Goal: Task Accomplishment & Management: Manage account settings

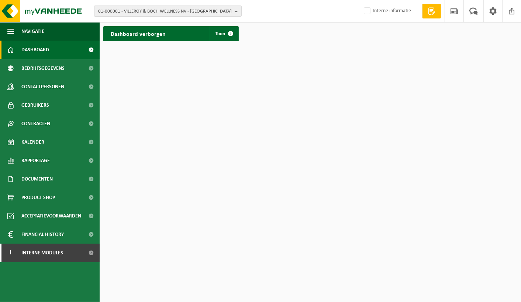
click at [148, 12] on span "01-000001 - VILLEROY & BOCH WELLNESS NV - ROESELARE" at bounding box center [165, 11] width 134 height 11
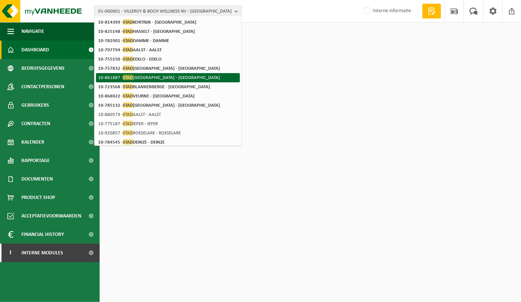
scroll to position [116, 0]
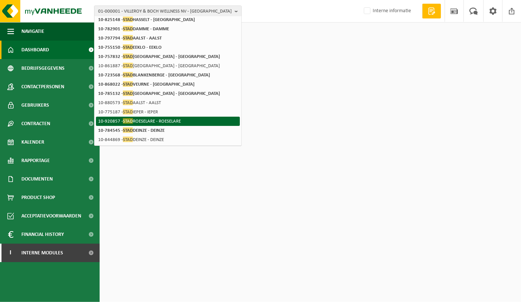
type input "stad"
click at [172, 119] on li "10-920857 - STAD ROESELARE - ROESELARE" at bounding box center [168, 121] width 144 height 9
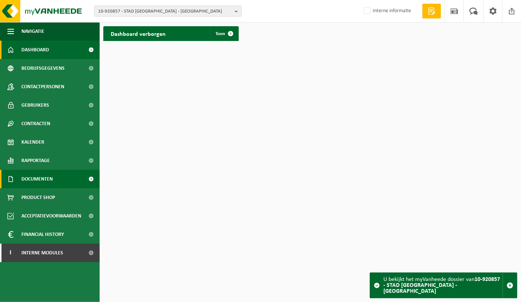
click at [45, 180] on span "Documenten" at bounding box center [36, 179] width 31 height 18
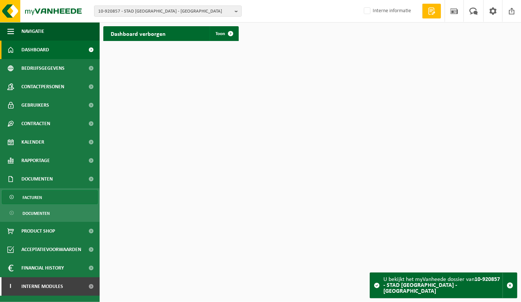
click at [41, 198] on span "Facturen" at bounding box center [33, 198] width 20 height 14
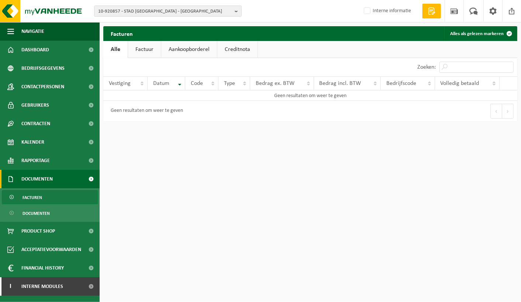
click at [143, 48] on link "Factuur" at bounding box center [144, 49] width 33 height 17
click at [117, 49] on link "Alle" at bounding box center [115, 49] width 24 height 17
click at [196, 51] on link "Aankoopborderel" at bounding box center [189, 49] width 56 height 17
click at [113, 50] on link "Alle" at bounding box center [115, 49] width 24 height 17
click at [241, 48] on link "Creditnota" at bounding box center [237, 49] width 40 height 17
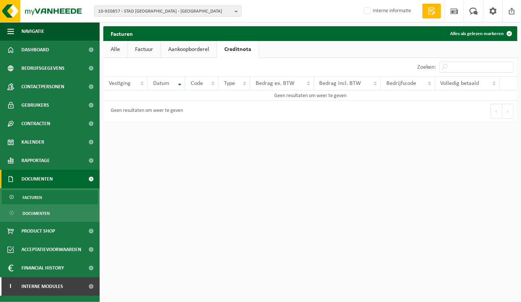
click at [112, 49] on link "Alle" at bounding box center [115, 49] width 24 height 17
